Goal: Task Accomplishment & Management: Use online tool/utility

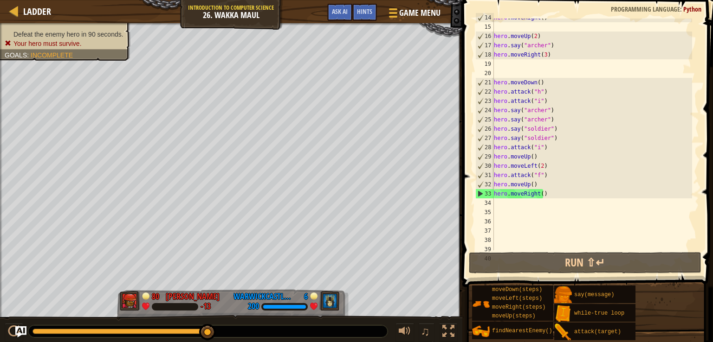
scroll to position [145, 0]
click at [495, 203] on div "hero . moveRight ( ) hero . moveUp ( 2 ) hero . say ( "[PERSON_NAME]" ) hero . …" at bounding box center [592, 138] width 200 height 250
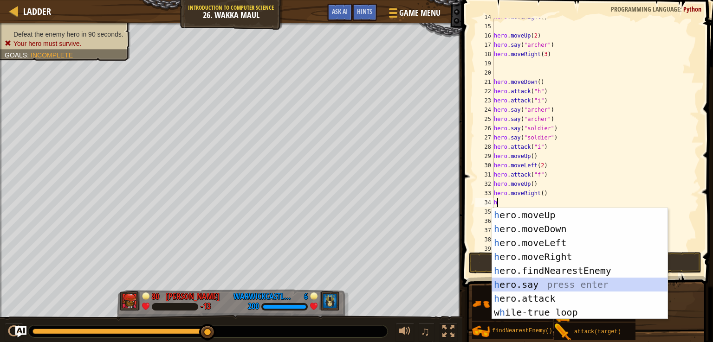
click at [540, 286] on div "h ero.moveUp press enter h ero.moveDown press enter h ero.moveLeft press enter …" at bounding box center [579, 277] width 175 height 139
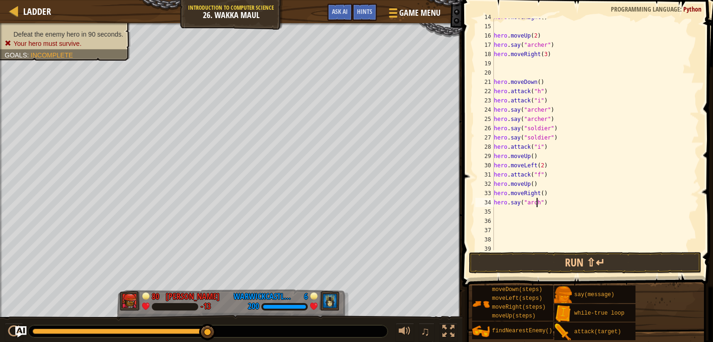
scroll to position [4, 3]
type textarea "hero.say("archer")"
click at [495, 216] on div "hero . moveRight ( ) hero . moveUp ( 2 ) hero . say ( "[PERSON_NAME]" ) hero . …" at bounding box center [592, 138] width 200 height 250
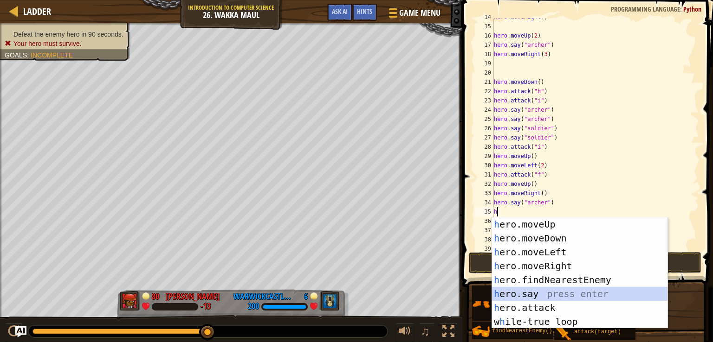
click at [516, 292] on div "h ero.moveUp press enter h ero.moveDown press enter h ero.moveLeft press enter …" at bounding box center [579, 287] width 175 height 139
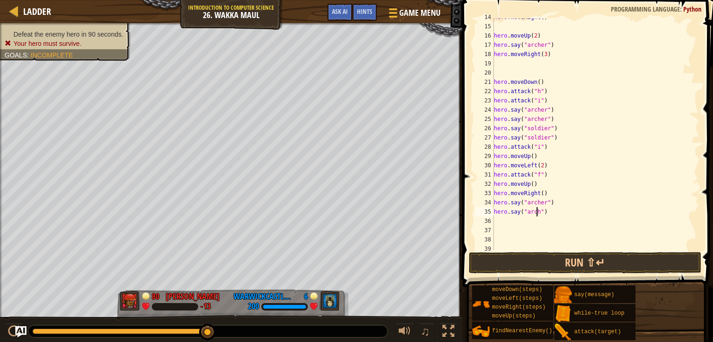
scroll to position [4, 4]
type textarea "hero.say("archer")"
click at [515, 269] on button "Run ⇧↵" at bounding box center [585, 262] width 232 height 21
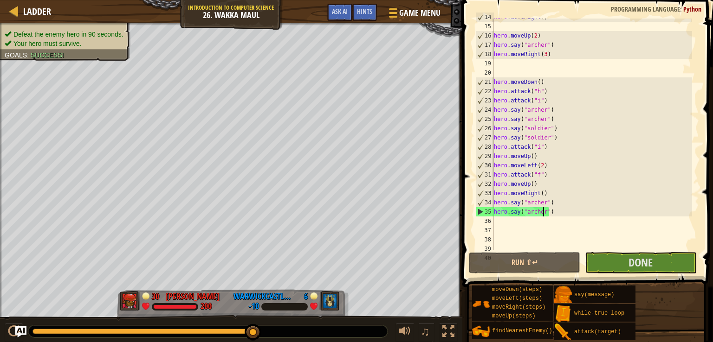
click at [494, 221] on div "hero . moveRight ( ) hero . moveUp ( 2 ) hero . say ( "[PERSON_NAME]" ) hero . …" at bounding box center [592, 138] width 200 height 250
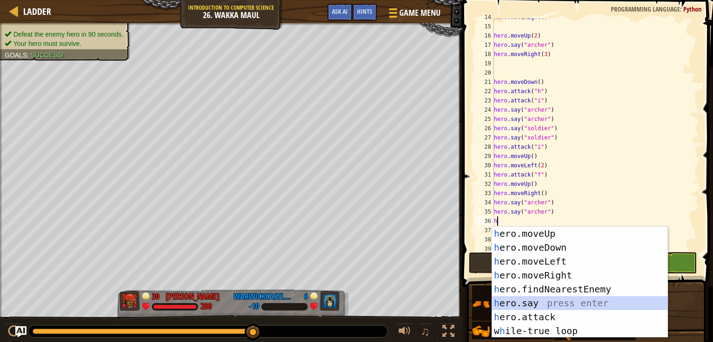
click at [522, 303] on div "h ero.moveUp press enter h ero.moveDown press enter h ero.moveLeft press enter …" at bounding box center [579, 296] width 175 height 139
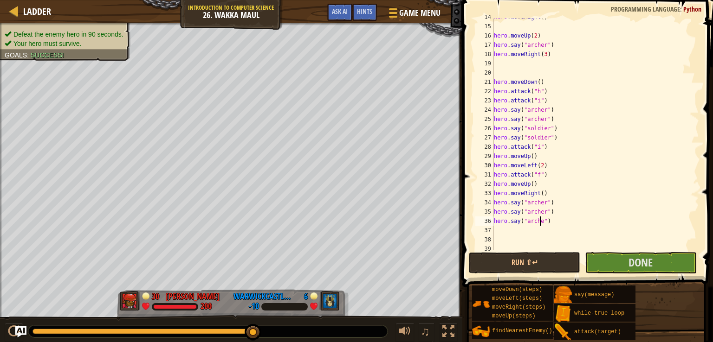
scroll to position [4, 4]
type textarea "hero.say("archer")"
click at [498, 235] on div "hero . moveRight ( ) hero . moveUp ( 2 ) hero . say ( "[PERSON_NAME]" ) hero . …" at bounding box center [592, 138] width 200 height 250
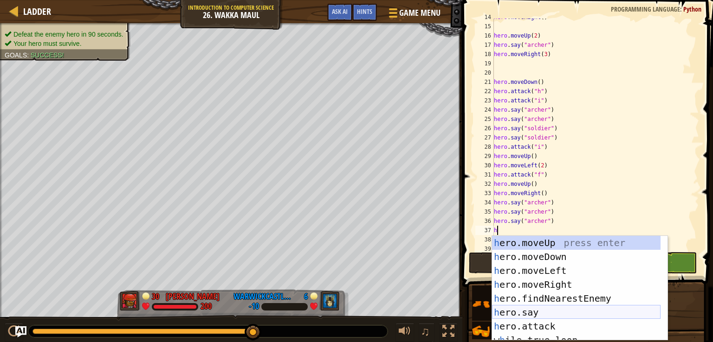
click at [525, 311] on div "h ero.moveUp press enter h ero.moveDown press enter h ero.moveLeft press enter …" at bounding box center [576, 302] width 168 height 133
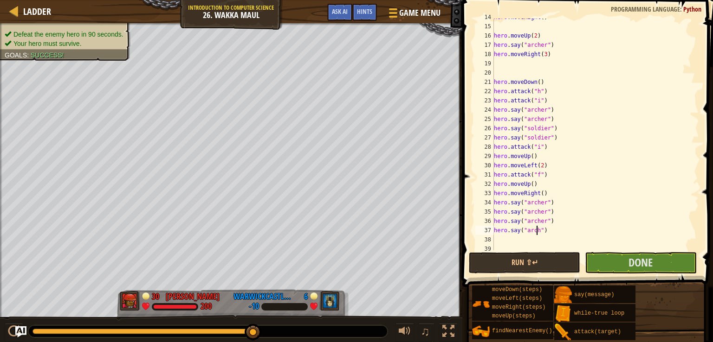
scroll to position [4, 4]
type textarea "hero.say("archer")"
click at [542, 259] on button "Run ⇧↵" at bounding box center [524, 262] width 111 height 21
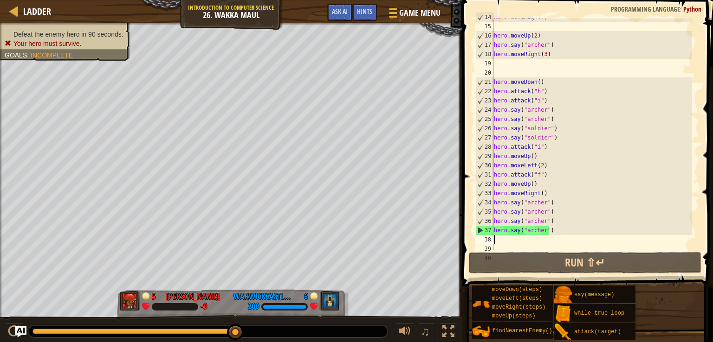
click at [498, 242] on div "hero . moveRight ( ) hero . moveUp ( 2 ) hero . say ( "[PERSON_NAME]" ) hero . …" at bounding box center [592, 138] width 200 height 250
click at [547, 234] on div "hero . moveRight ( ) hero . moveUp ( 2 ) hero . say ( "[PERSON_NAME]" ) hero . …" at bounding box center [592, 138] width 200 height 250
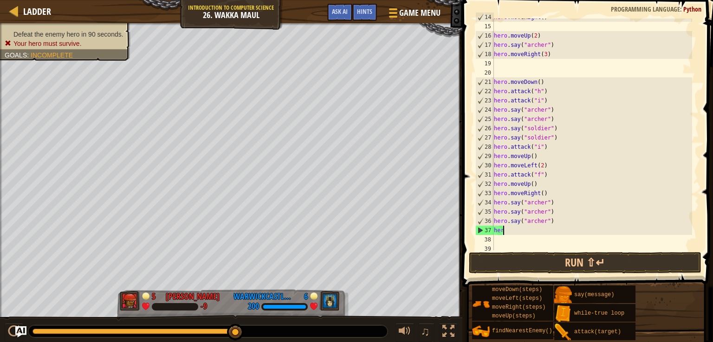
type textarea "h"
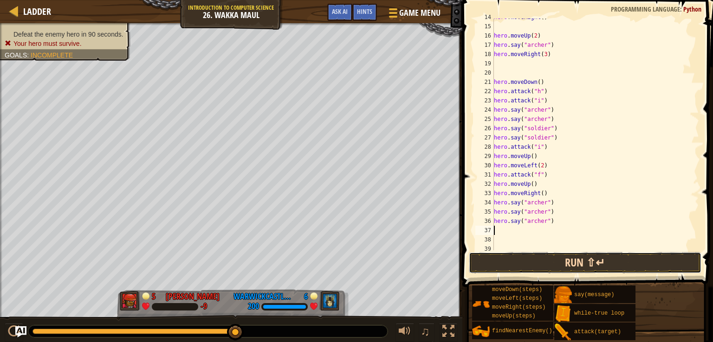
click at [529, 260] on button "Run ⇧↵" at bounding box center [585, 262] width 232 height 21
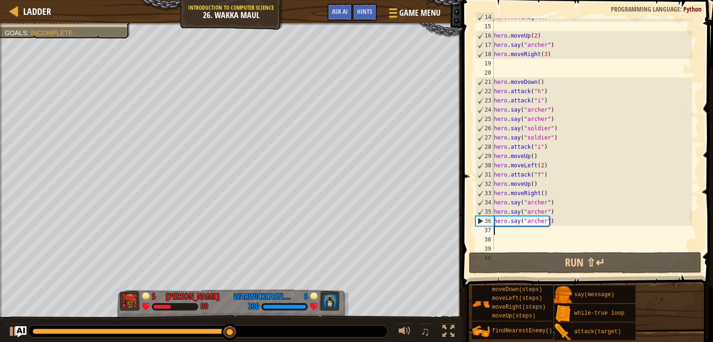
click at [498, 230] on div "hero . moveRight ( ) hero . moveUp ( 2 ) hero . say ( "[PERSON_NAME]" ) hero . …" at bounding box center [592, 138] width 200 height 250
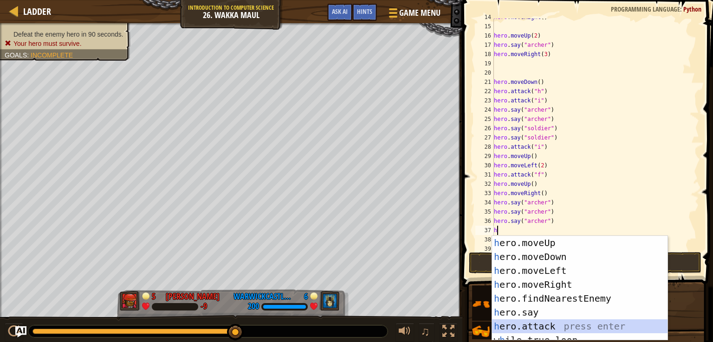
click at [525, 325] on div "h ero.moveUp press enter h ero.moveDown press enter h ero.moveLeft press enter …" at bounding box center [579, 302] width 175 height 133
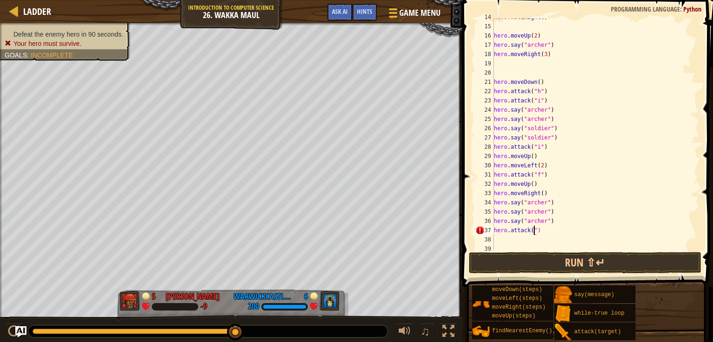
scroll to position [4, 3]
click at [505, 260] on button "Run ⇧↵" at bounding box center [585, 262] width 232 height 21
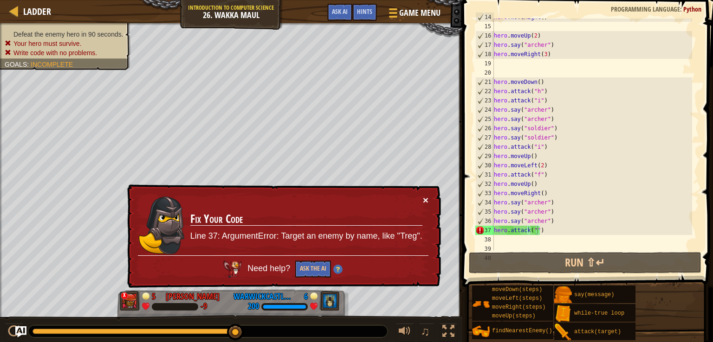
click at [424, 200] on button "×" at bounding box center [426, 200] width 6 height 10
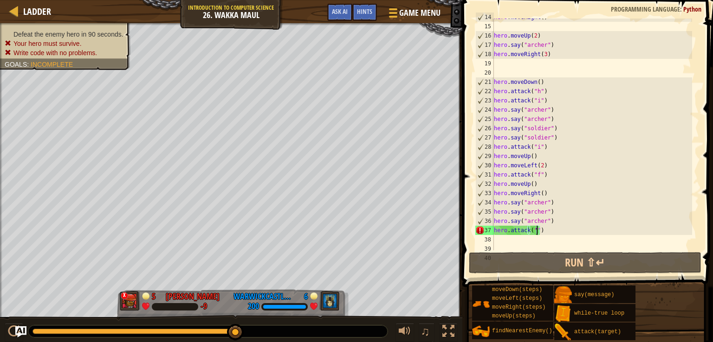
click at [544, 234] on div "hero . moveRight ( ) hero . moveUp ( 2 ) hero . say ( "[PERSON_NAME]" ) hero . …" at bounding box center [592, 138] width 200 height 250
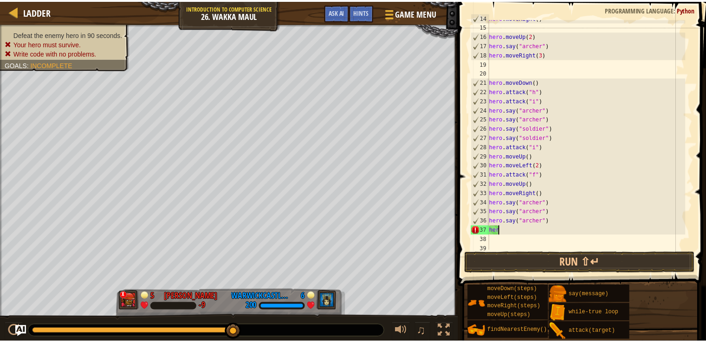
scroll to position [4, 0]
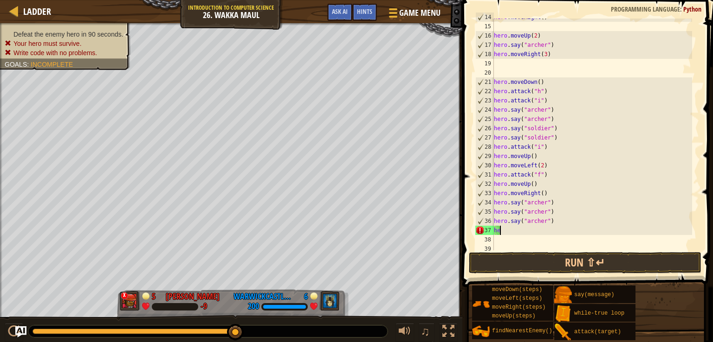
type textarea "h"
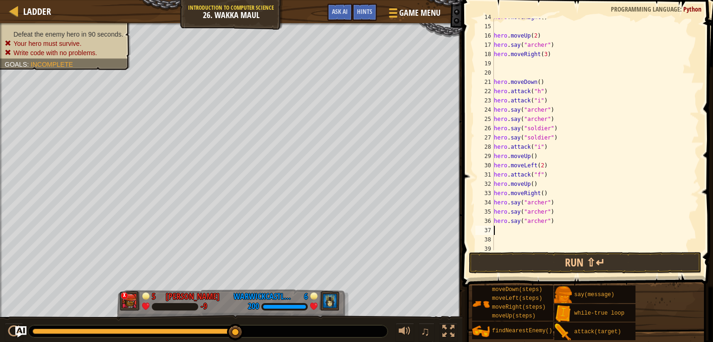
click at [549, 221] on div "hero . moveRight ( ) hero . moveUp ( 2 ) hero . say ( "[PERSON_NAME]" ) hero . …" at bounding box center [592, 138] width 200 height 250
type textarea "h"
drag, startPoint x: 549, startPoint y: 221, endPoint x: 507, endPoint y: 260, distance: 56.8
click at [507, 260] on div "14 15 16 17 18 19 20 21 22 23 24 25 26 27 28 29 30 31 32 33 34 35 36 37 38 39 4…" at bounding box center [585, 162] width 253 height 315
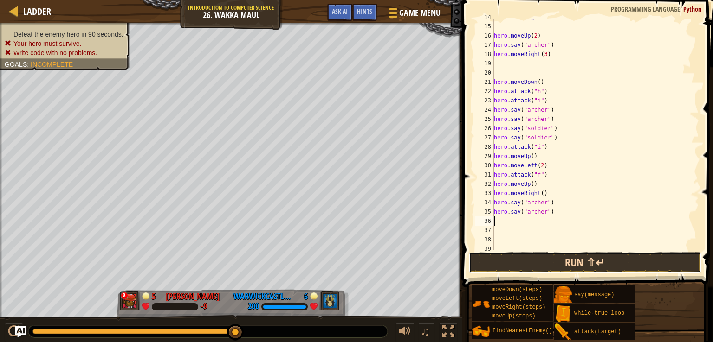
click at [507, 260] on button "Run ⇧↵" at bounding box center [585, 262] width 232 height 21
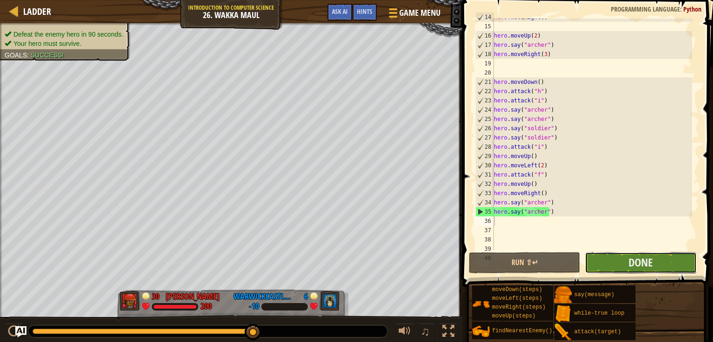
click at [624, 260] on button "Done" at bounding box center [639, 262] width 111 height 21
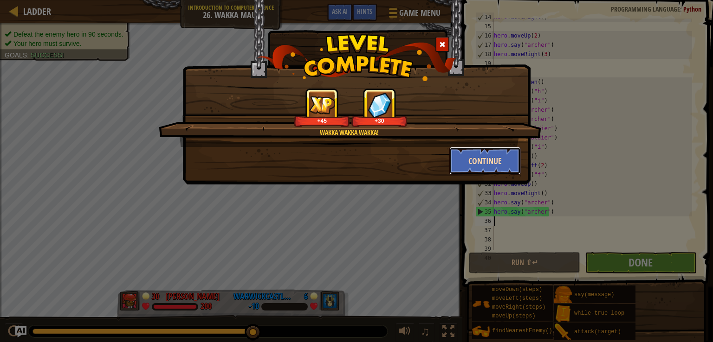
click at [482, 161] on button "Continue" at bounding box center [485, 161] width 72 height 28
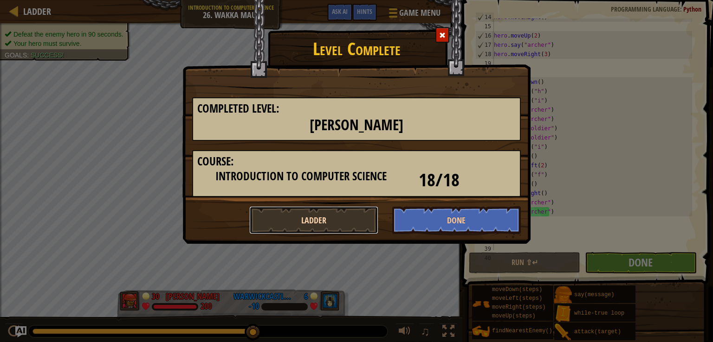
click at [276, 208] on button "Ladder" at bounding box center [313, 220] width 129 height 28
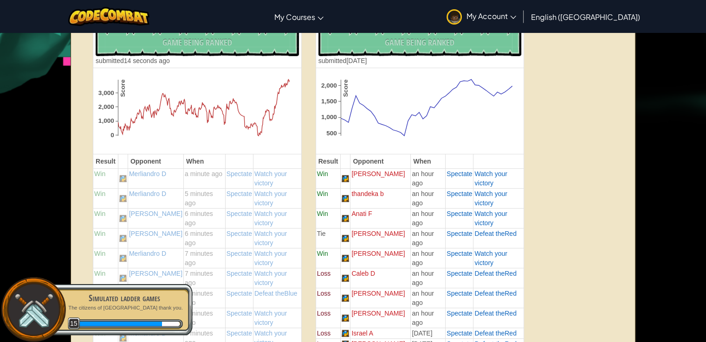
scroll to position [285, 0]
click at [165, 180] on td "Merliandro D" at bounding box center [156, 178] width 56 height 20
click at [200, 179] on td "a minute ago" at bounding box center [205, 178] width 42 height 20
click at [226, 177] on span "Spectate" at bounding box center [239, 173] width 26 height 7
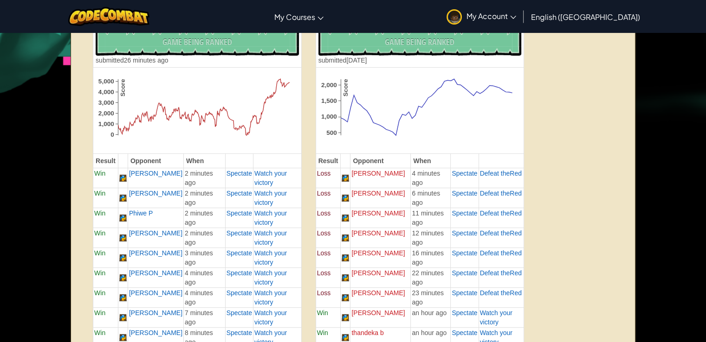
scroll to position [285, 0]
